Goal: Task Accomplishment & Management: Manage account settings

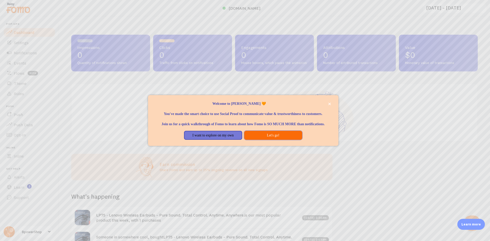
click at [258, 140] on button "Let's go!" at bounding box center [273, 135] width 58 height 9
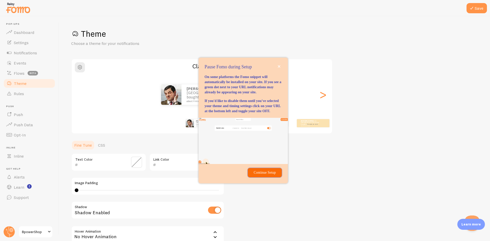
click at [267, 175] on p "Continue Setup" at bounding box center [265, 172] width 28 height 5
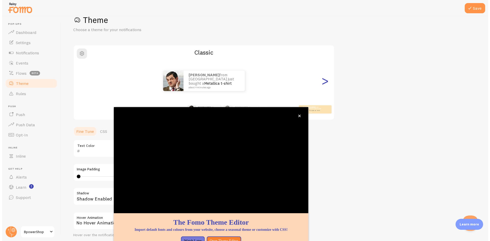
scroll to position [16, 0]
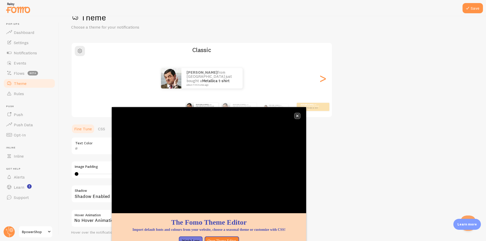
click at [298, 116] on icon "close," at bounding box center [297, 116] width 3 height 3
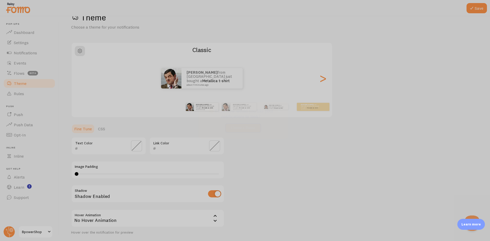
click at [322, 82] on div at bounding box center [245, 120] width 490 height 241
click at [280, 111] on icon "close," at bounding box center [279, 111] width 3 height 3
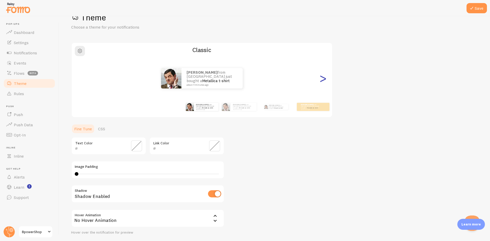
click at [321, 84] on div ">" at bounding box center [323, 78] width 6 height 37
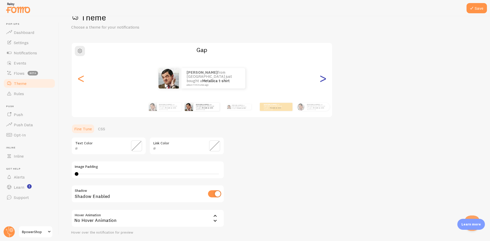
click at [321, 84] on div ">" at bounding box center [323, 78] width 6 height 37
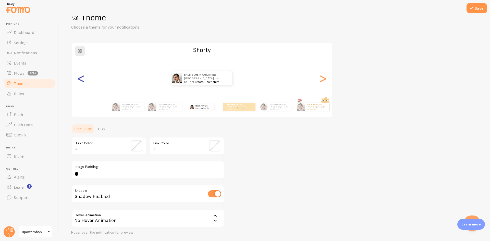
click at [82, 81] on div "<" at bounding box center [81, 78] width 6 height 37
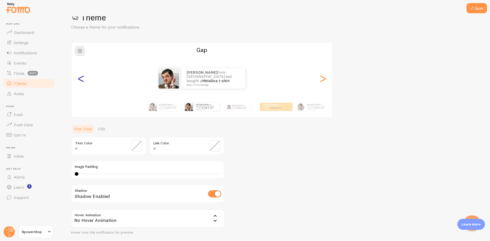
click at [82, 81] on div "<" at bounding box center [81, 78] width 6 height 37
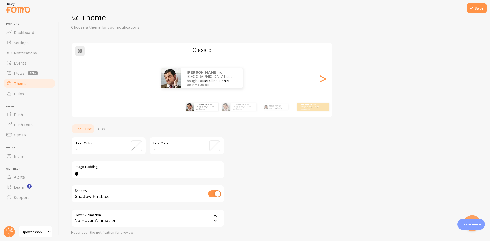
scroll to position [42, 0]
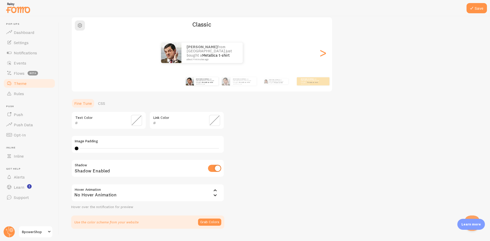
click at [213, 122] on span at bounding box center [214, 120] width 11 height 11
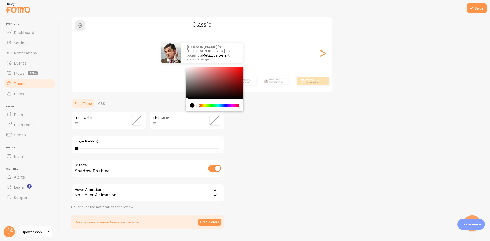
click at [191, 105] on div "current color is #000000" at bounding box center [192, 105] width 5 height 5
type input "000000"
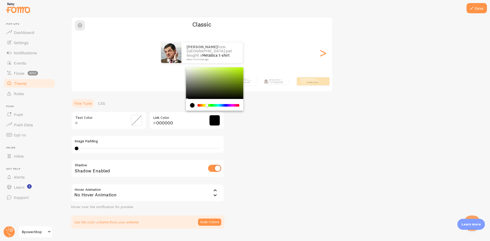
drag, startPoint x: 197, startPoint y: 105, endPoint x: 207, endPoint y: 106, distance: 10.0
click at [207, 106] on div "Chrome color picker" at bounding box center [206, 105] width 3 height 3
click at [235, 117] on div "Theme Choose a theme for your notifications Classic [PERSON_NAME] from [GEOGRAP…" at bounding box center [274, 108] width 407 height 242
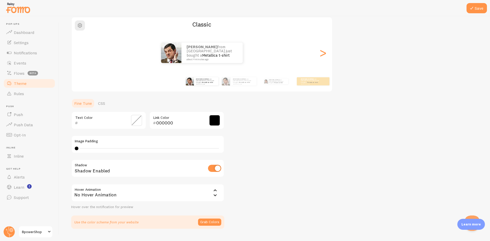
click at [217, 120] on span at bounding box center [214, 120] width 11 height 11
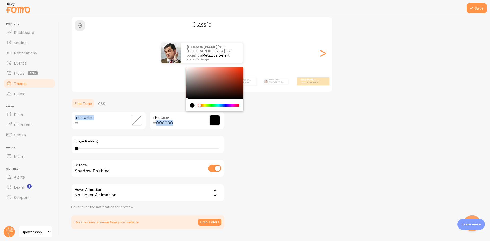
drag, startPoint x: 205, startPoint y: 106, endPoint x: 176, endPoint y: 105, distance: 29.4
click at [175, 105] on section "Fine Tune CSS Text Color 000000 Link Color Image Padding 0 0 - undefined Shadow…" at bounding box center [147, 163] width 153 height 131
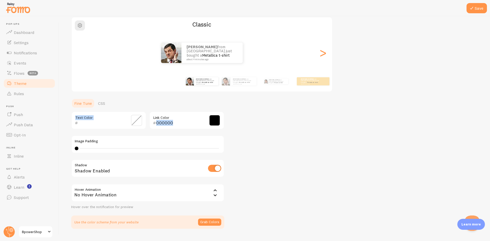
click at [233, 119] on div "Theme Choose a theme for your notifications Classic [PERSON_NAME] from [GEOGRAP…" at bounding box center [274, 108] width 407 height 242
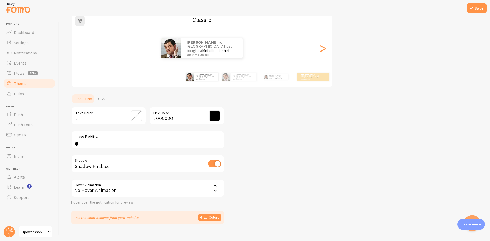
scroll to position [54, 0]
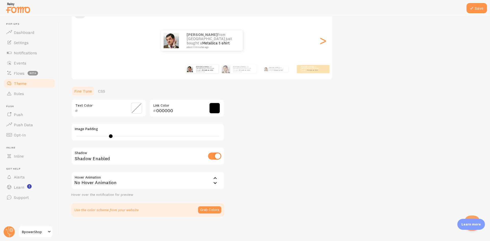
drag, startPoint x: 76, startPoint y: 135, endPoint x: 116, endPoint y: 136, distance: 40.4
click at [113, 136] on div at bounding box center [111, 137] width 4 height 4
drag, startPoint x: 114, startPoint y: 136, endPoint x: 58, endPoint y: 136, distance: 56.2
click at [58, 136] on main "Pop-ups Dashboard Settings Notifications Events Flows beta Theme Rules [GEOGRAP…" at bounding box center [245, 128] width 490 height 225
type input "15"
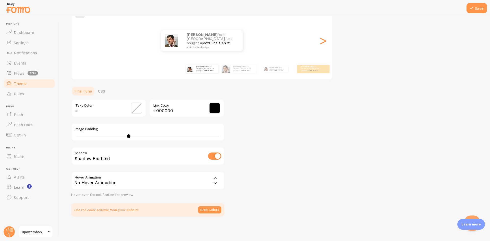
drag, startPoint x: 78, startPoint y: 135, endPoint x: 129, endPoint y: 135, distance: 51.1
click at [129, 135] on div at bounding box center [129, 137] width 4 height 4
click at [169, 181] on div "No Hover Animation" at bounding box center [147, 181] width 153 height 18
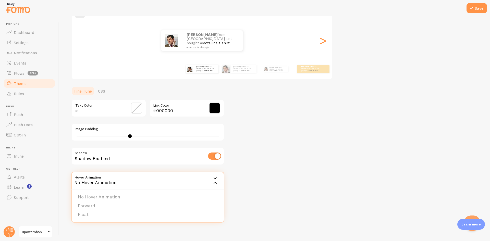
click at [169, 181] on div "No Hover Animation" at bounding box center [147, 181] width 153 height 18
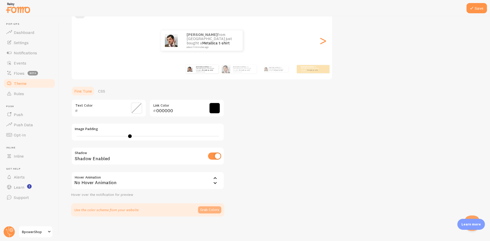
click at [216, 210] on button "Grab Colors" at bounding box center [209, 210] width 23 height 7
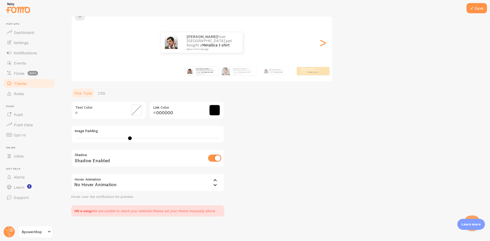
scroll to position [0, 0]
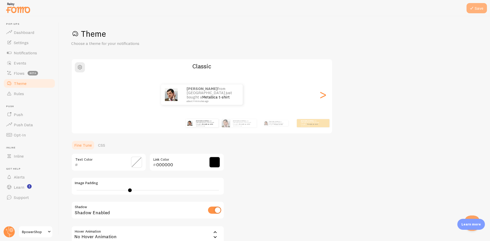
click at [474, 12] on button "Save" at bounding box center [477, 8] width 20 height 10
click at [28, 35] on link "Dashboard" at bounding box center [29, 32] width 53 height 10
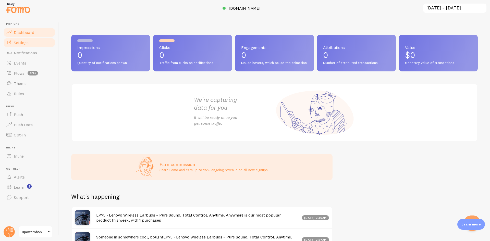
click at [28, 41] on span "Settings" at bounding box center [21, 42] width 15 height 5
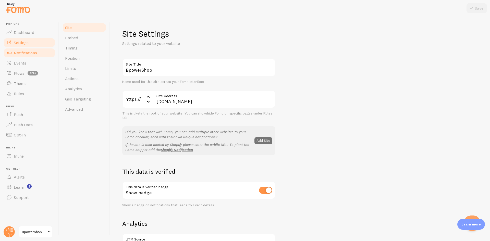
click at [32, 51] on span "Notifications" at bounding box center [25, 52] width 23 height 5
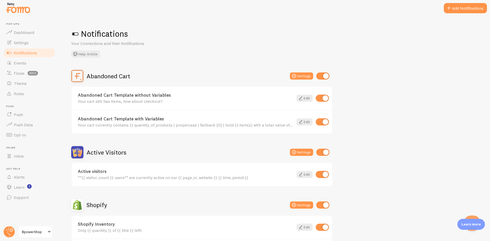
click at [74, 34] on span at bounding box center [75, 34] width 8 height 8
click at [77, 34] on span at bounding box center [75, 34] width 8 height 8
click at [75, 35] on span at bounding box center [75, 34] width 8 height 8
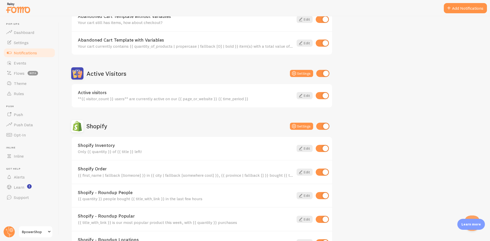
scroll to position [17, 0]
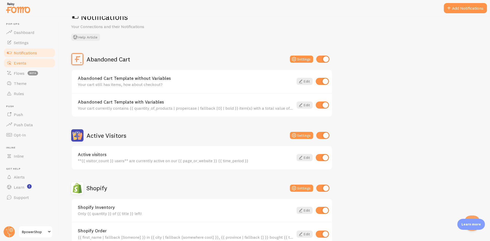
click at [14, 61] on span "Events" at bounding box center [20, 63] width 13 height 5
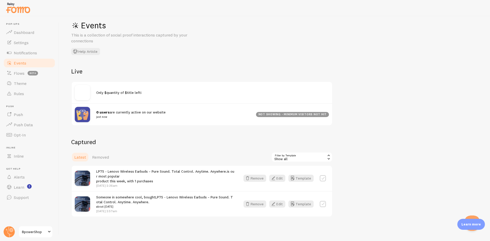
scroll to position [9, 0]
click at [17, 71] on span "Flows" at bounding box center [19, 73] width 11 height 5
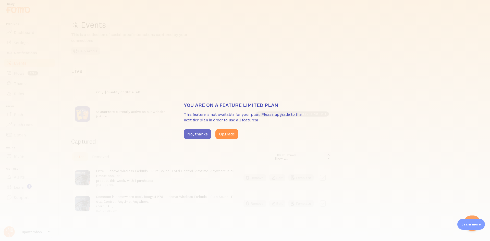
click at [202, 134] on button "No, thanks" at bounding box center [198, 134] width 28 height 10
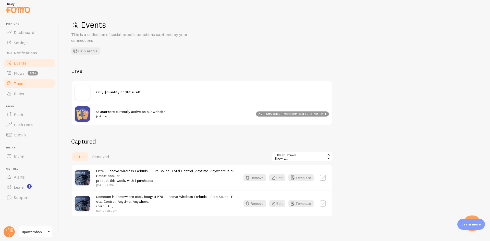
click at [20, 81] on span "Theme" at bounding box center [20, 83] width 13 height 5
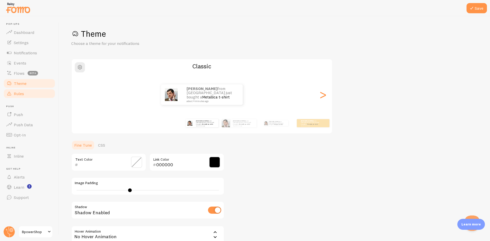
click at [22, 93] on span "Rules" at bounding box center [19, 93] width 10 height 5
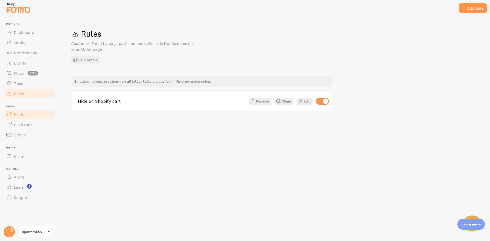
click at [30, 115] on link "Push" at bounding box center [29, 115] width 53 height 10
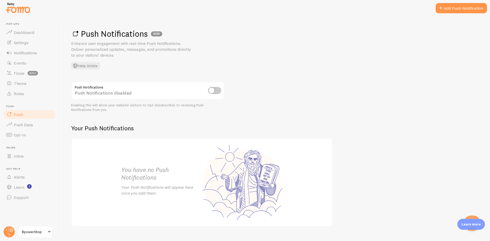
click at [213, 90] on input "checkbox" at bounding box center [214, 90] width 13 height 7
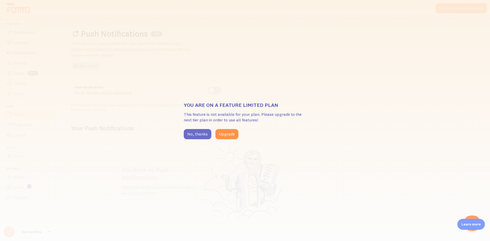
click at [201, 132] on button "No, thanks" at bounding box center [198, 134] width 28 height 10
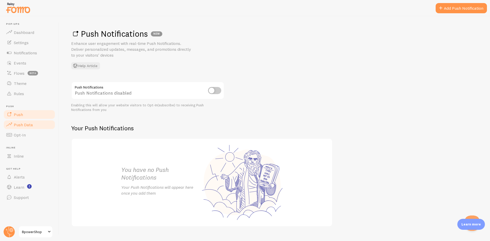
click at [32, 125] on span "Push Data" at bounding box center [23, 124] width 19 height 5
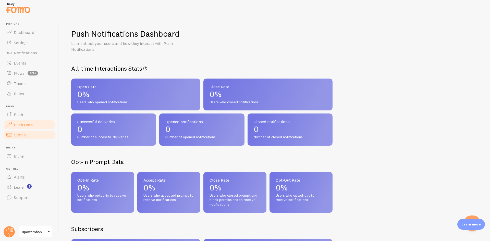
click at [23, 136] on span "Opt-In" at bounding box center [20, 135] width 12 height 5
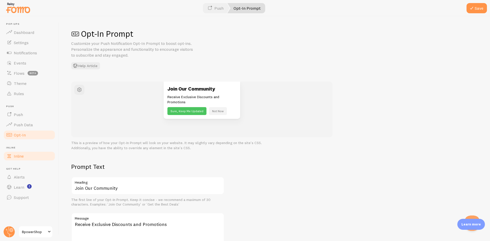
click at [19, 158] on span "Inline" at bounding box center [19, 156] width 10 height 5
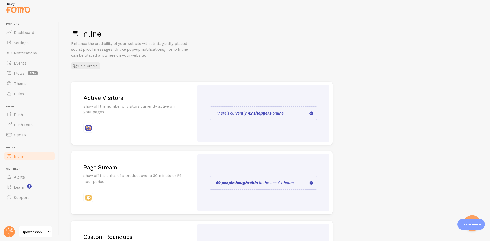
click at [270, 110] on img at bounding box center [264, 113] width 108 height 14
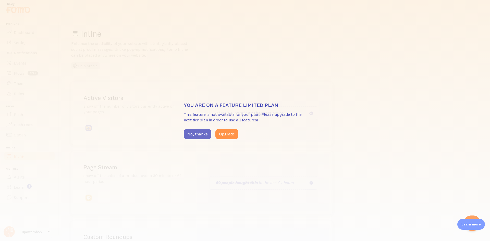
click at [201, 134] on button "No, thanks" at bounding box center [198, 134] width 28 height 10
